Goal: Task Accomplishment & Management: Manage account settings

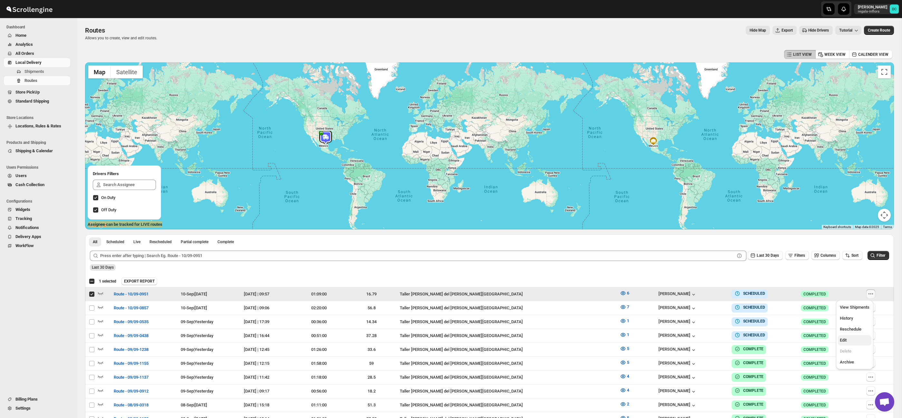
click at [855, 342] on span "Edit" at bounding box center [855, 340] width 30 height 6
checkbox input "false"
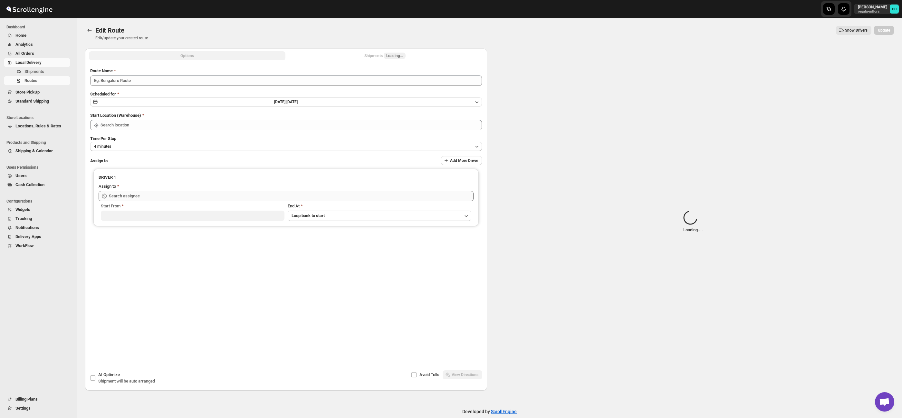
type input "Route - 10/09-0951"
type input "Taller [PERSON_NAME] del [PERSON_NAME][GEOGRAPHIC_DATA]"
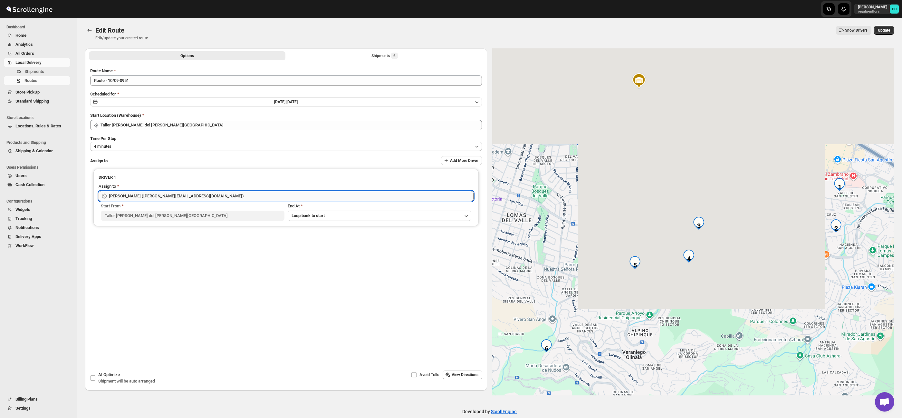
click at [178, 199] on input "[PERSON_NAME] ([PERSON_NAME][EMAIL_ADDRESS][DOMAIN_NAME])" at bounding box center [291, 196] width 365 height 10
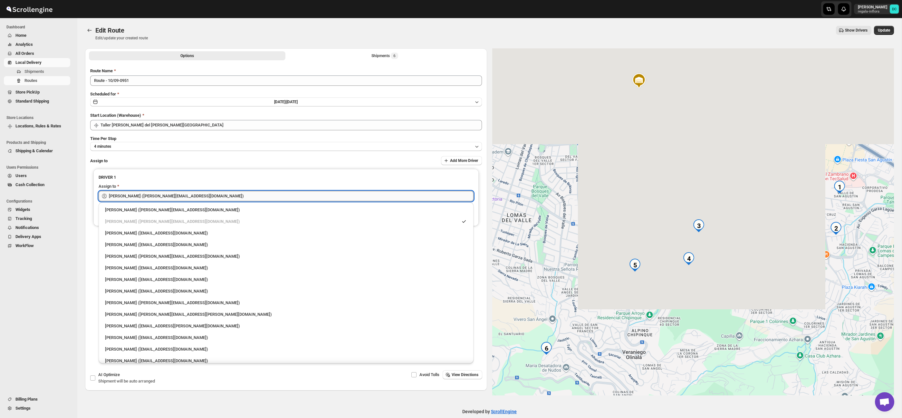
click at [178, 199] on input "[PERSON_NAME] ([PERSON_NAME][EMAIL_ADDRESS][DOMAIN_NAME])" at bounding box center [291, 196] width 365 height 10
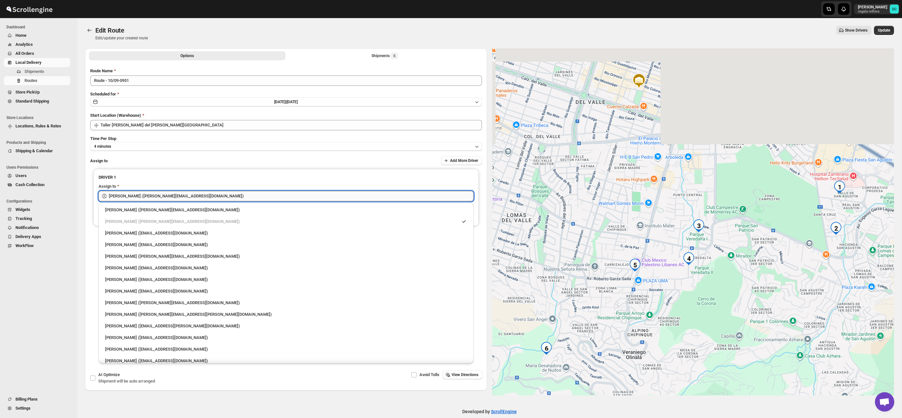
click at [178, 199] on input "[PERSON_NAME] ([PERSON_NAME][EMAIL_ADDRESS][DOMAIN_NAME])" at bounding box center [291, 196] width 365 height 10
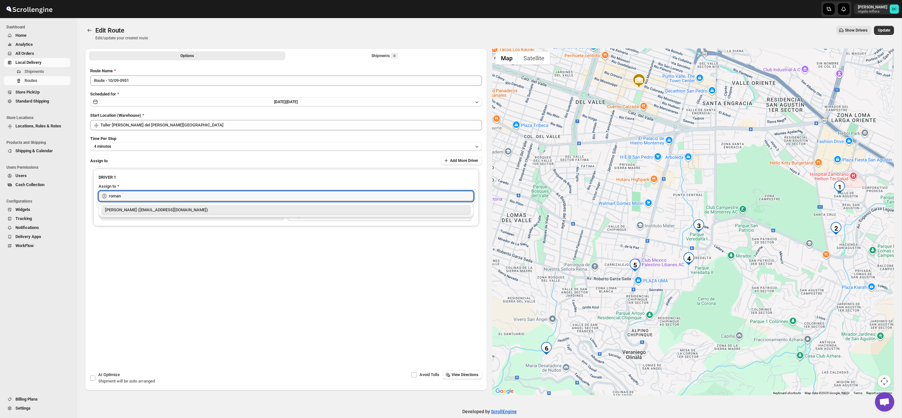
click at [197, 208] on div "[PERSON_NAME] ([EMAIL_ADDRESS][DOMAIN_NAME])" at bounding box center [286, 210] width 362 height 6
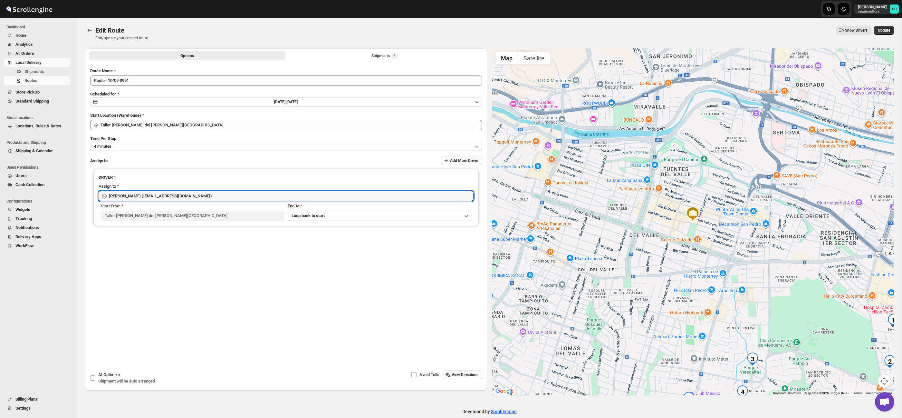
type input "[PERSON_NAME] ([EMAIL_ADDRESS][DOMAIN_NAME])"
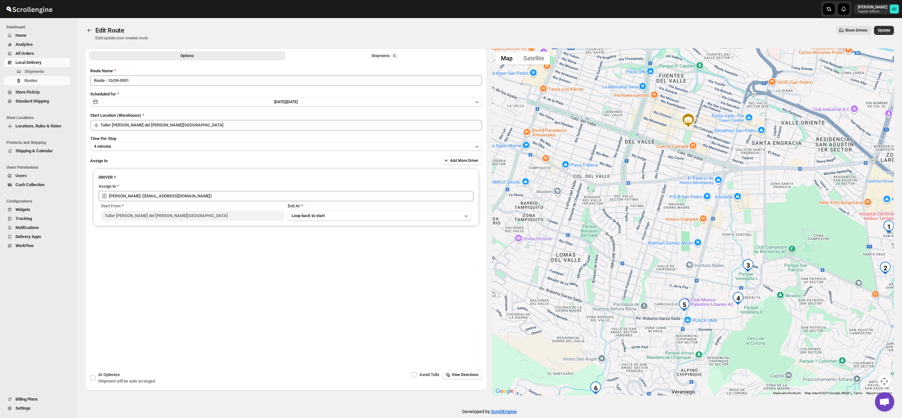
drag, startPoint x: 811, startPoint y: 244, endPoint x: 781, endPoint y: 192, distance: 59.9
click at [807, 151] on div at bounding box center [693, 221] width 402 height 347
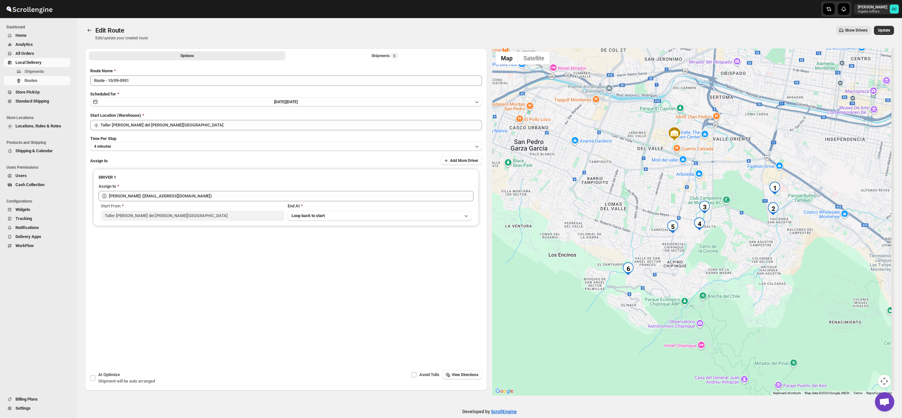
drag, startPoint x: 756, startPoint y: 188, endPoint x: 736, endPoint y: 183, distance: 20.6
click at [736, 183] on div at bounding box center [693, 221] width 402 height 347
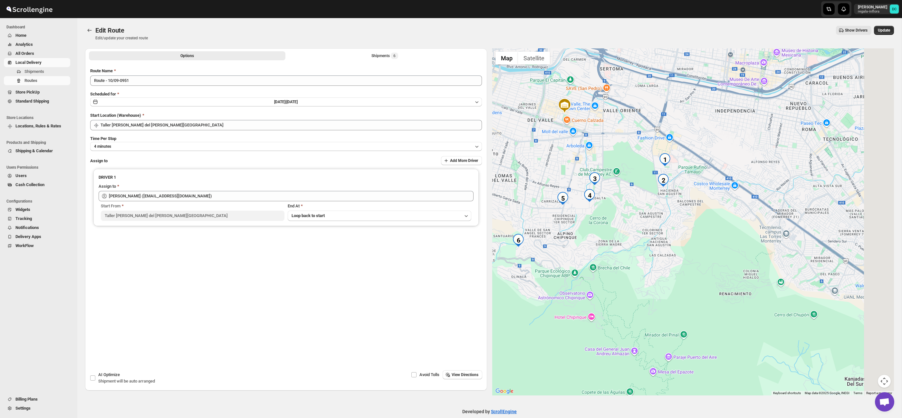
drag, startPoint x: 818, startPoint y: 211, endPoint x: 729, endPoint y: 189, distance: 91.6
click at [729, 189] on div at bounding box center [693, 221] width 402 height 347
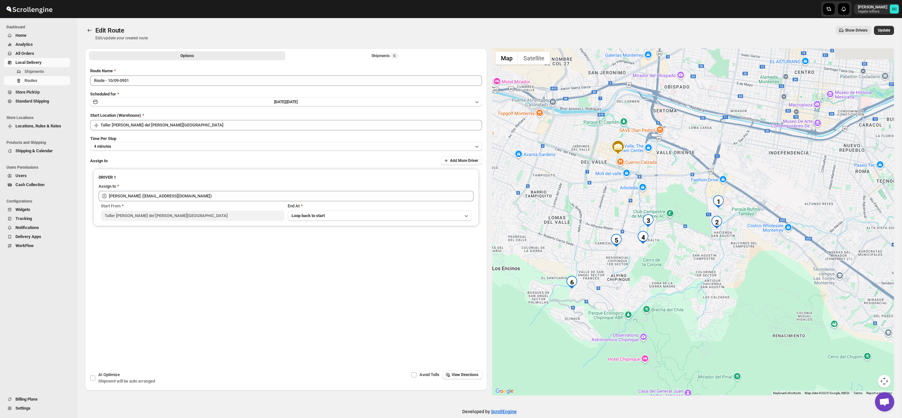
drag, startPoint x: 707, startPoint y: 199, endPoint x: 750, endPoint y: 233, distance: 54.7
click at [750, 233] on div at bounding box center [693, 221] width 402 height 347
drag, startPoint x: 316, startPoint y: 55, endPoint x: 320, endPoint y: 61, distance: 6.9
click at [316, 55] on button "Shipments 6" at bounding box center [385, 55] width 197 height 9
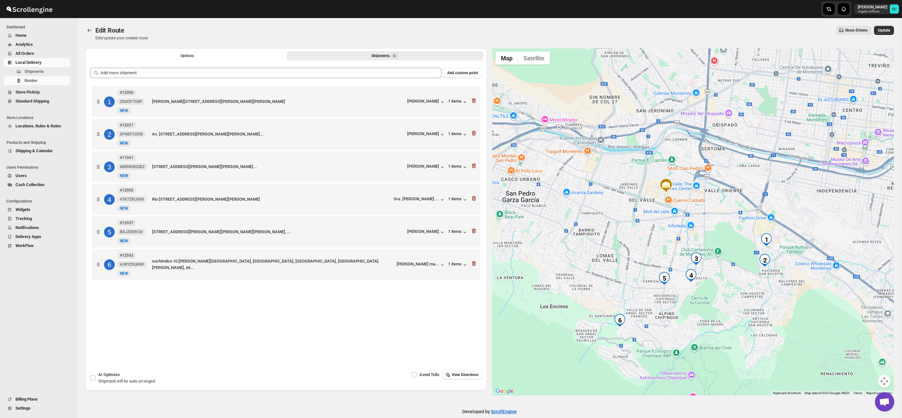
drag, startPoint x: 752, startPoint y: 295, endPoint x: 717, endPoint y: 262, distance: 47.4
click at [717, 262] on div at bounding box center [693, 221] width 402 height 347
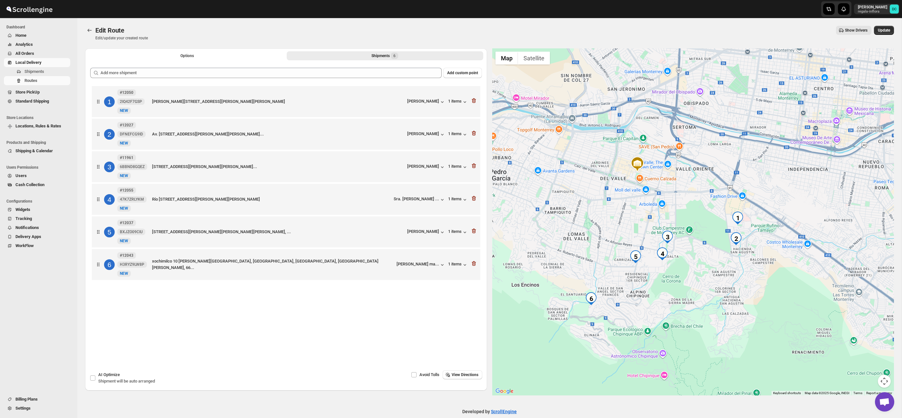
drag, startPoint x: 712, startPoint y: 257, endPoint x: 720, endPoint y: 243, distance: 16.2
click at [720, 243] on div at bounding box center [693, 221] width 402 height 347
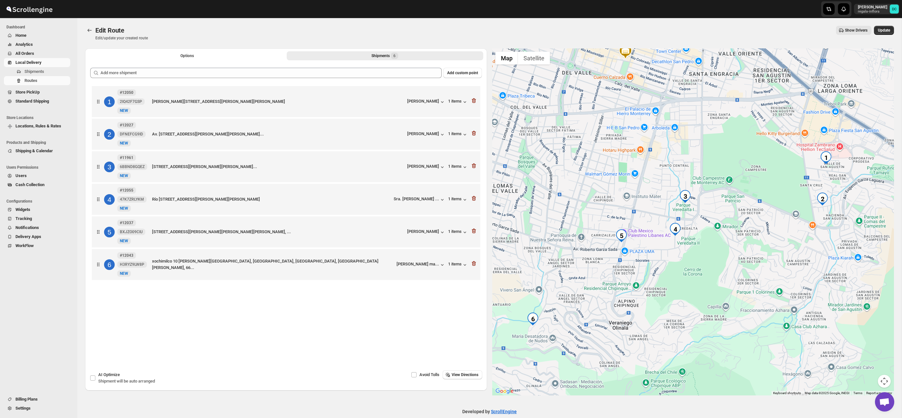
drag, startPoint x: 640, startPoint y: 245, endPoint x: 666, endPoint y: 238, distance: 27.5
click at [666, 238] on div at bounding box center [693, 221] width 402 height 347
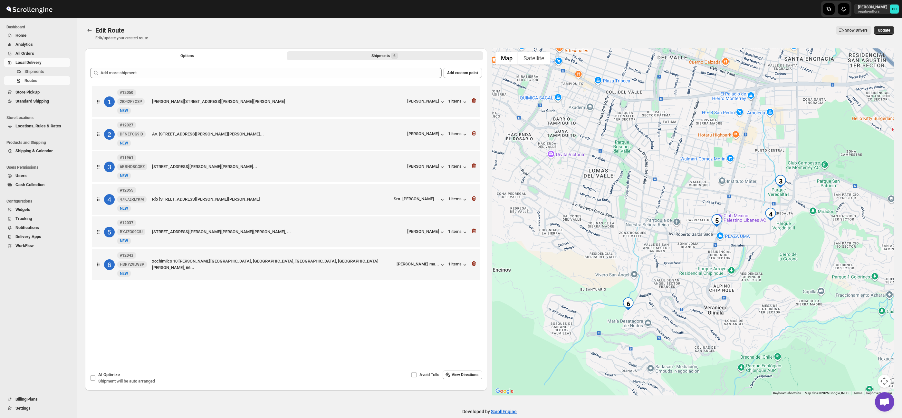
drag, startPoint x: 574, startPoint y: 247, endPoint x: 668, endPoint y: 232, distance: 95.6
click at [668, 232] on div at bounding box center [693, 221] width 402 height 347
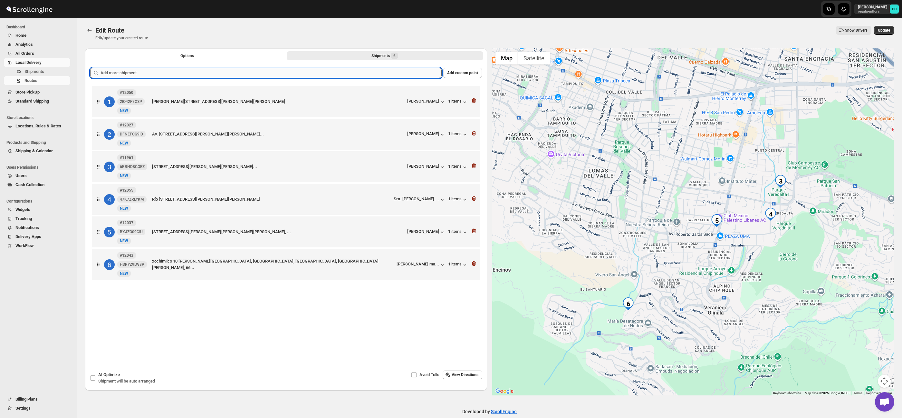
click at [278, 74] on input "text" at bounding box center [271, 73] width 341 height 10
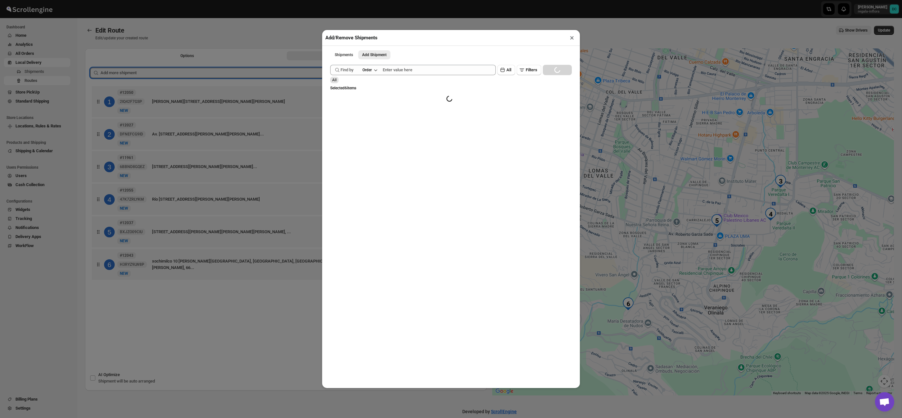
click at [262, 32] on div "Add/Remove Shipments × Shipments Add Shipment More views Shipments Add Shipment…" at bounding box center [451, 209] width 902 height 418
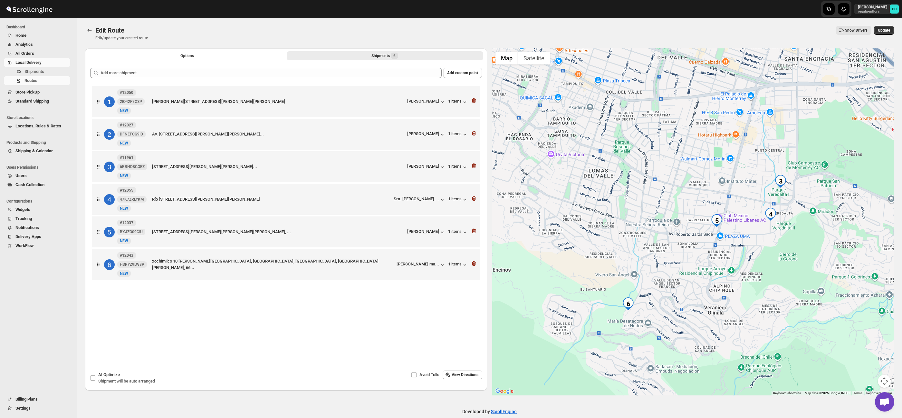
drag, startPoint x: 887, startPoint y: 30, endPoint x: 850, endPoint y: 21, distance: 37.8
click at [887, 30] on span "Update" at bounding box center [884, 30] width 12 height 5
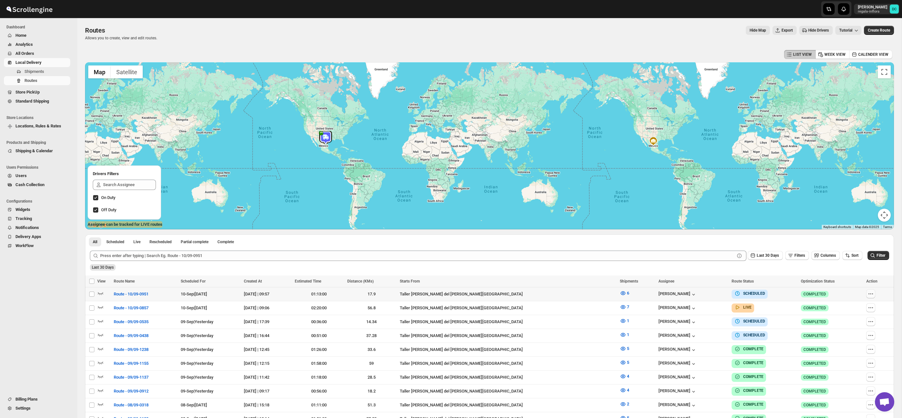
click at [868, 292] on icon "button" at bounding box center [871, 293] width 6 height 6
click at [861, 338] on span "Edit" at bounding box center [855, 340] width 30 height 6
checkbox input "false"
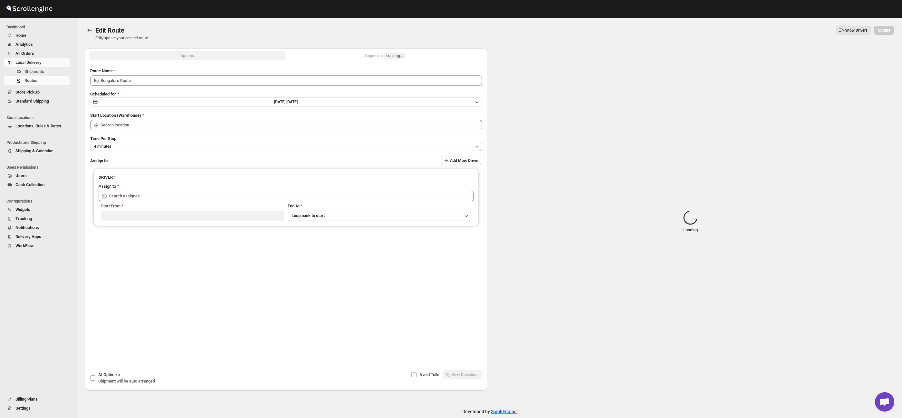
type input "Route - 10/09-0951"
type input "Taller [PERSON_NAME] del [PERSON_NAME][GEOGRAPHIC_DATA]"
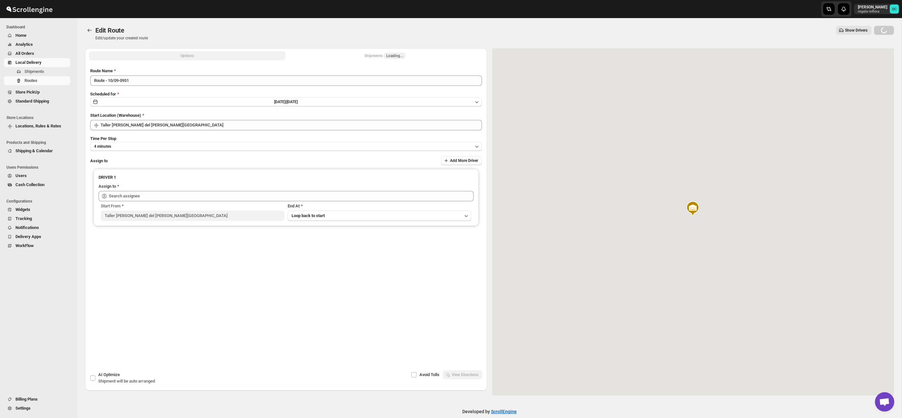
type input "[PERSON_NAME] ([EMAIL_ADDRESS][DOMAIN_NAME])"
click at [442, 56] on button "Shipments 6" at bounding box center [385, 55] width 197 height 9
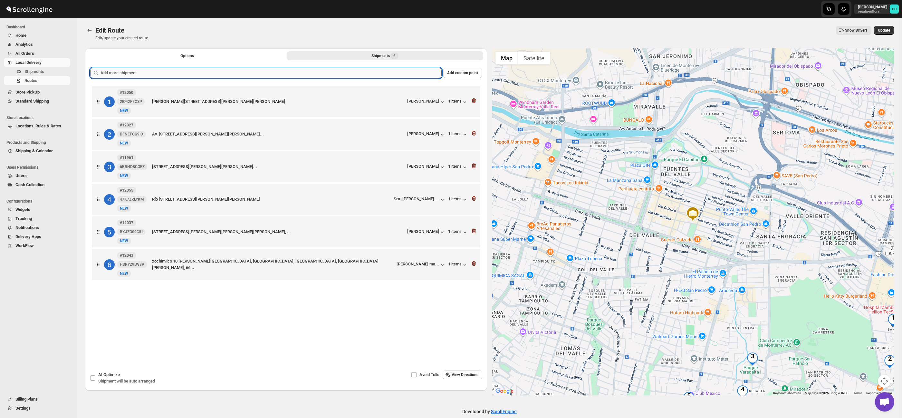
click at [310, 71] on input "text" at bounding box center [271, 73] width 341 height 10
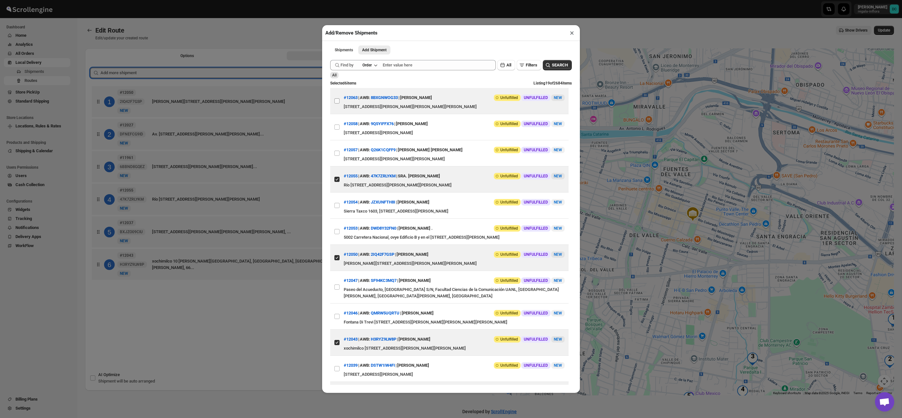
click at [337, 100] on input "View details for 68c1a373460e7d780920cf5a" at bounding box center [337, 100] width 5 height 5
checkbox input "true"
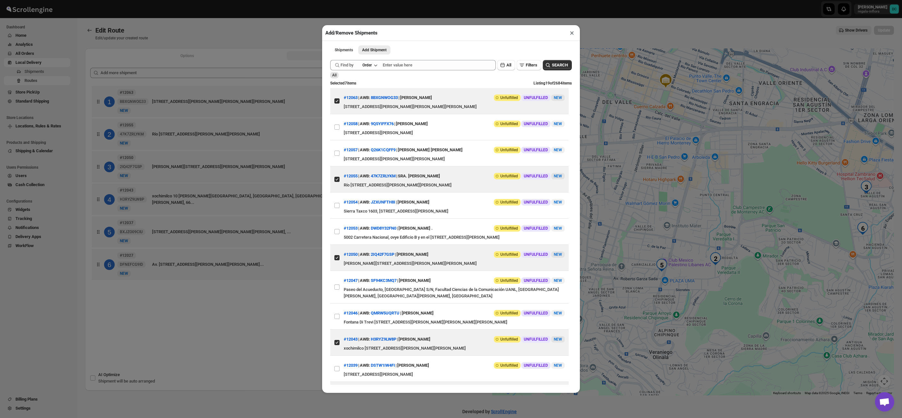
click at [295, 34] on div "Add/Remove Shipments × Shipments Add Shipment More views Shipments Add Shipment…" at bounding box center [451, 209] width 902 height 418
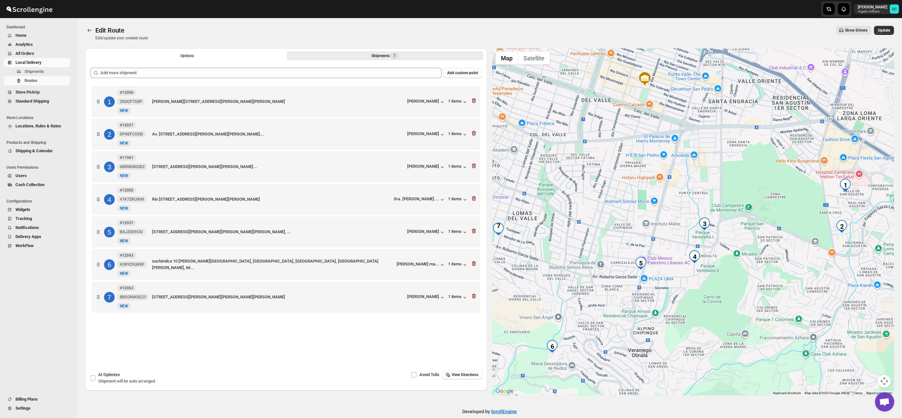
drag, startPoint x: 720, startPoint y: 280, endPoint x: 695, endPoint y: 278, distance: 24.9
click at [696, 278] on div at bounding box center [693, 221] width 402 height 347
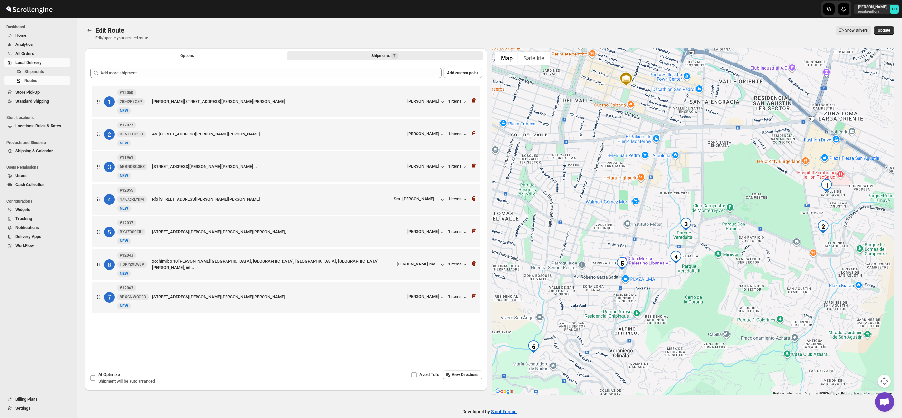
drag, startPoint x: 741, startPoint y: 277, endPoint x: 726, endPoint y: 277, distance: 15.5
click at [726, 277] on div at bounding box center [693, 221] width 402 height 347
drag, startPoint x: 890, startPoint y: 32, endPoint x: 891, endPoint y: 35, distance: 4.0
click at [890, 32] on span "Update" at bounding box center [884, 30] width 12 height 5
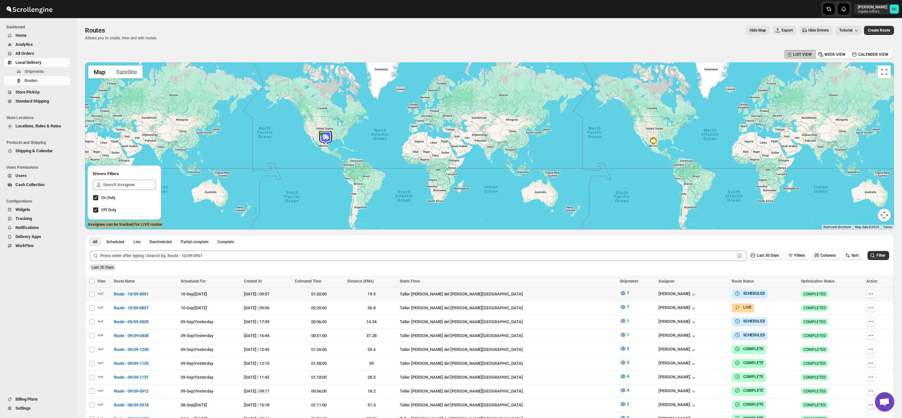
click at [870, 294] on icon "button" at bounding box center [871, 293] width 6 height 6
click at [852, 338] on span "Edit" at bounding box center [855, 340] width 30 height 6
checkbox input "false"
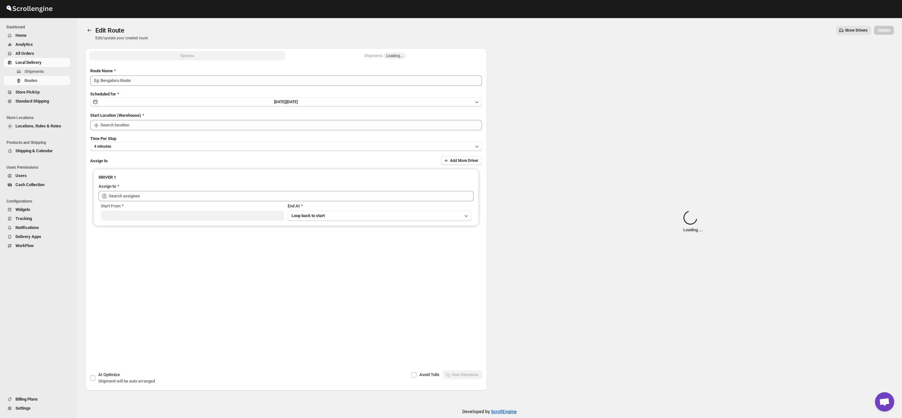
type input "Route - 10/09-0951"
type input "Taller [PERSON_NAME] del [PERSON_NAME][GEOGRAPHIC_DATA]"
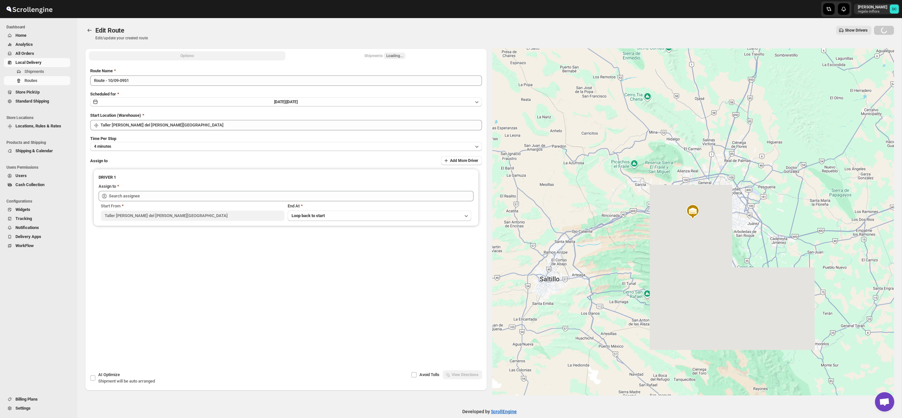
type input "[PERSON_NAME] ([EMAIL_ADDRESS][DOMAIN_NAME])"
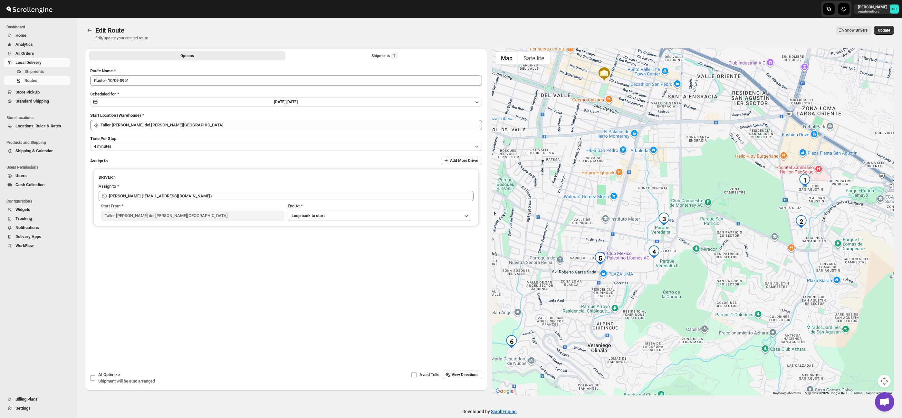
drag, startPoint x: 828, startPoint y: 263, endPoint x: 765, endPoint y: 251, distance: 64.0
click at [763, 256] on div at bounding box center [693, 221] width 402 height 347
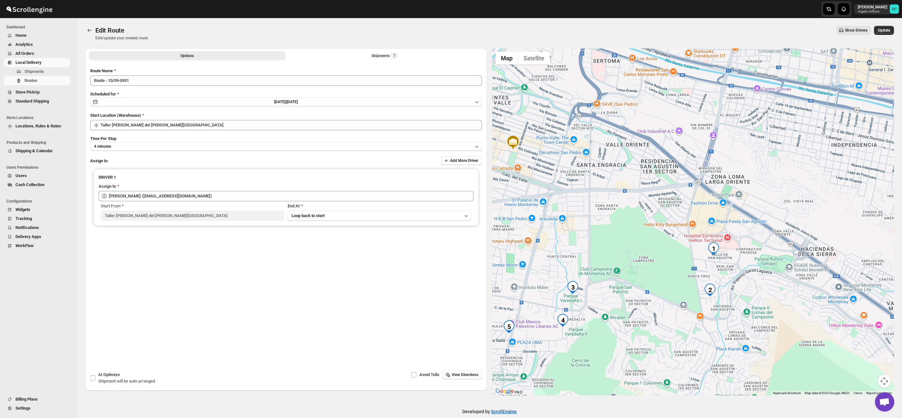
drag, startPoint x: 783, startPoint y: 247, endPoint x: 742, endPoint y: 269, distance: 46.2
click at [742, 269] on div at bounding box center [693, 221] width 402 height 347
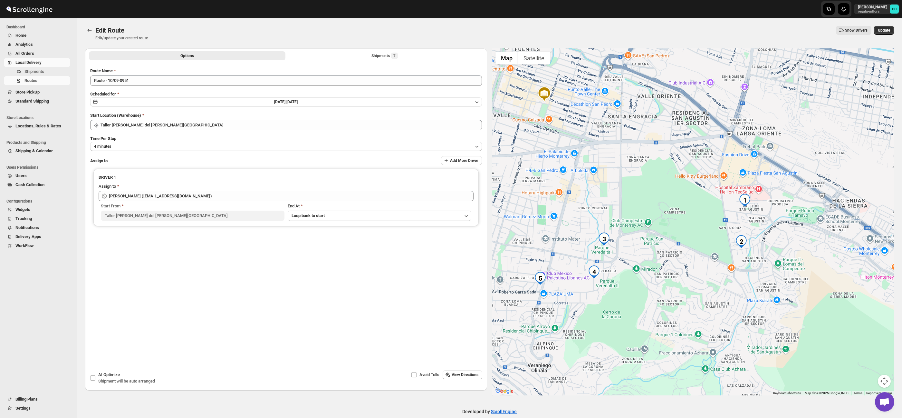
drag, startPoint x: 748, startPoint y: 280, endPoint x: 783, endPoint y: 225, distance: 65.3
click at [783, 225] on div at bounding box center [693, 221] width 402 height 347
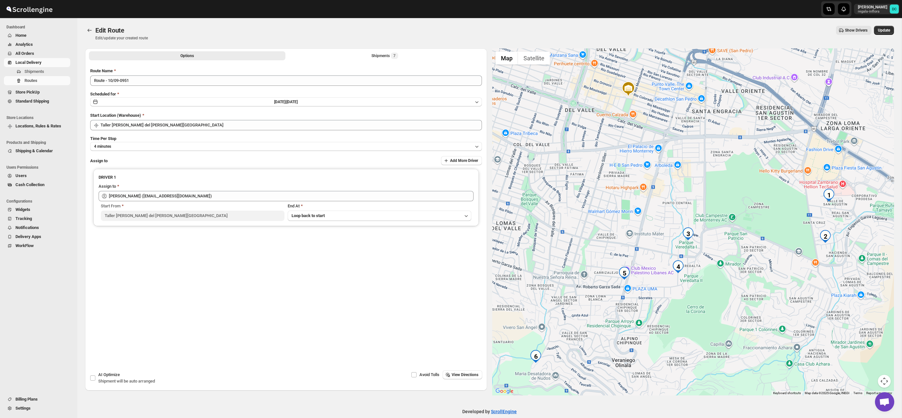
drag, startPoint x: 644, startPoint y: 258, endPoint x: 756, endPoint y: 250, distance: 112.7
click at [757, 250] on div at bounding box center [693, 221] width 402 height 347
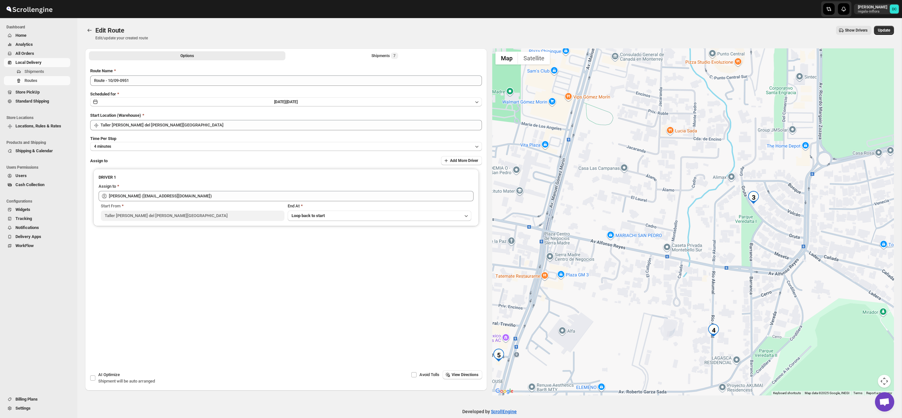
drag, startPoint x: 677, startPoint y: 269, endPoint x: 719, endPoint y: 269, distance: 41.2
click at [719, 269] on div at bounding box center [693, 221] width 402 height 347
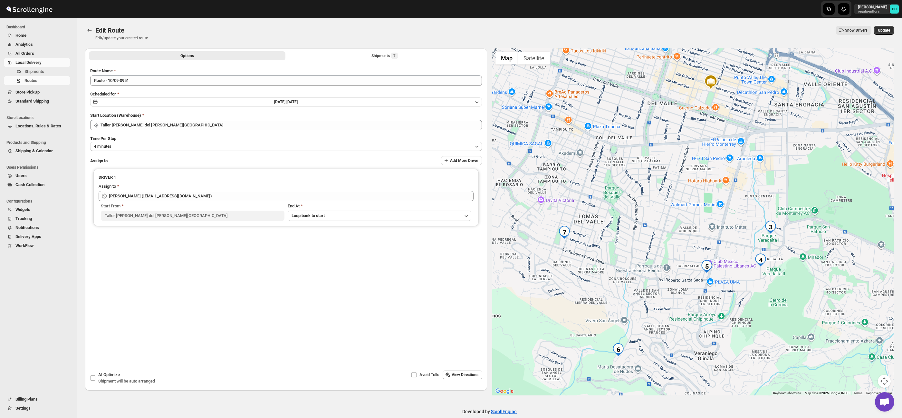
drag, startPoint x: 721, startPoint y: 265, endPoint x: 733, endPoint y: 256, distance: 15.1
click at [733, 256] on div at bounding box center [693, 221] width 402 height 347
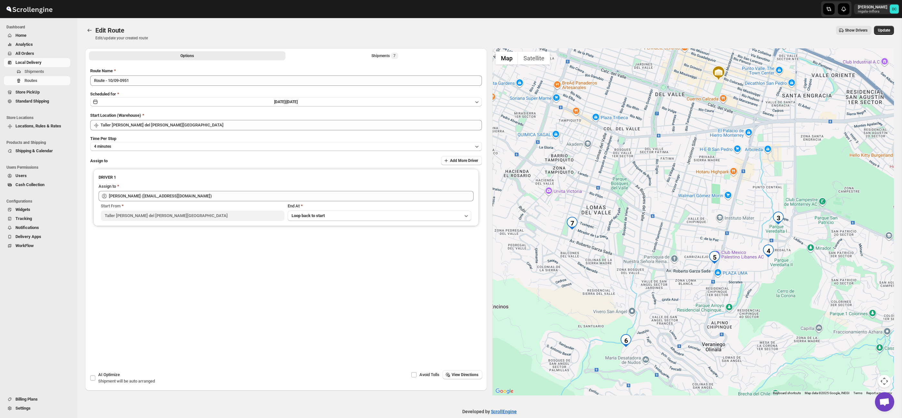
drag, startPoint x: 680, startPoint y: 289, endPoint x: 694, endPoint y: 272, distance: 21.7
click at [694, 273] on div at bounding box center [693, 221] width 402 height 347
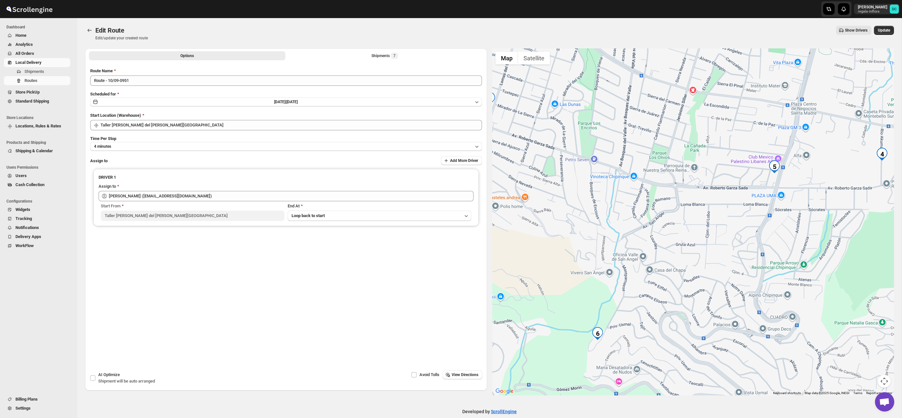
drag, startPoint x: 812, startPoint y: 297, endPoint x: 800, endPoint y: 264, distance: 35.1
click at [800, 264] on div at bounding box center [693, 221] width 402 height 347
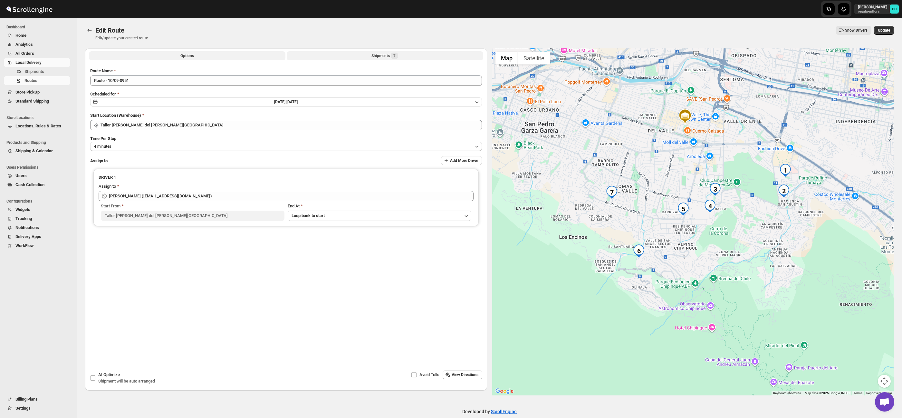
click at [409, 56] on button "Shipments 7" at bounding box center [385, 55] width 197 height 9
